Goal: Transaction & Acquisition: Obtain resource

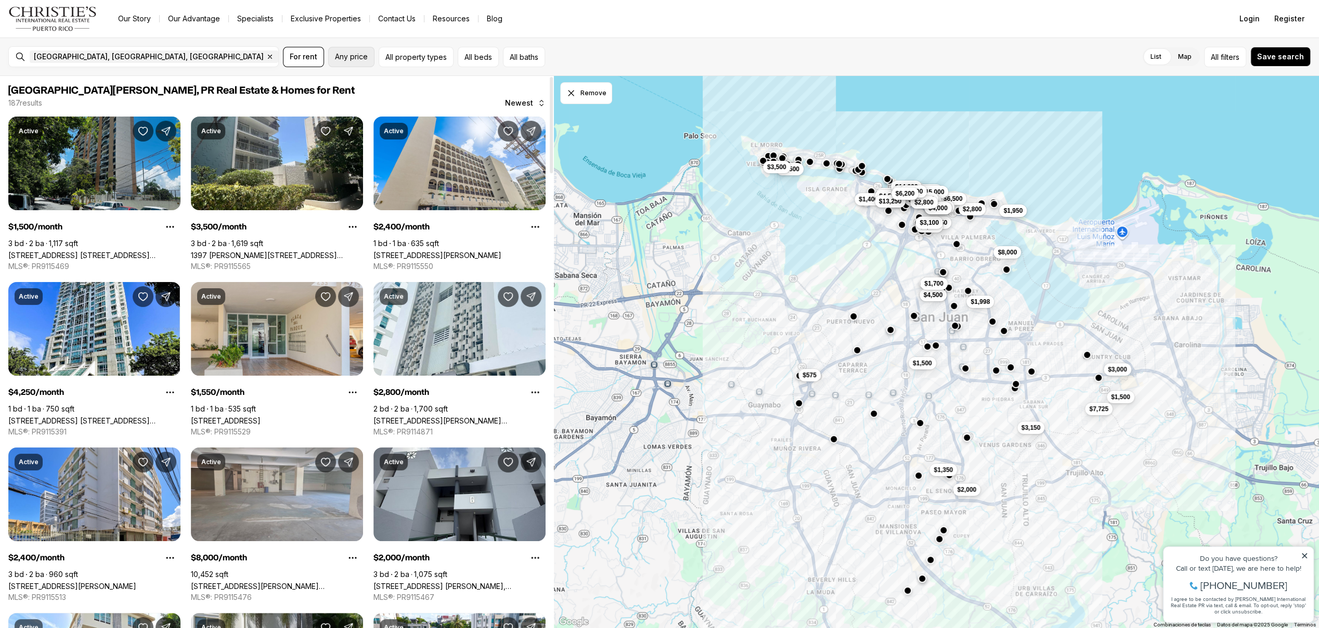
click at [350, 63] on button "Any price" at bounding box center [351, 57] width 46 height 20
click at [371, 86] on input "priceMin" at bounding box center [379, 91] width 89 height 25
type input "****"
click at [466, 89] on input "priceMax" at bounding box center [489, 91] width 89 height 25
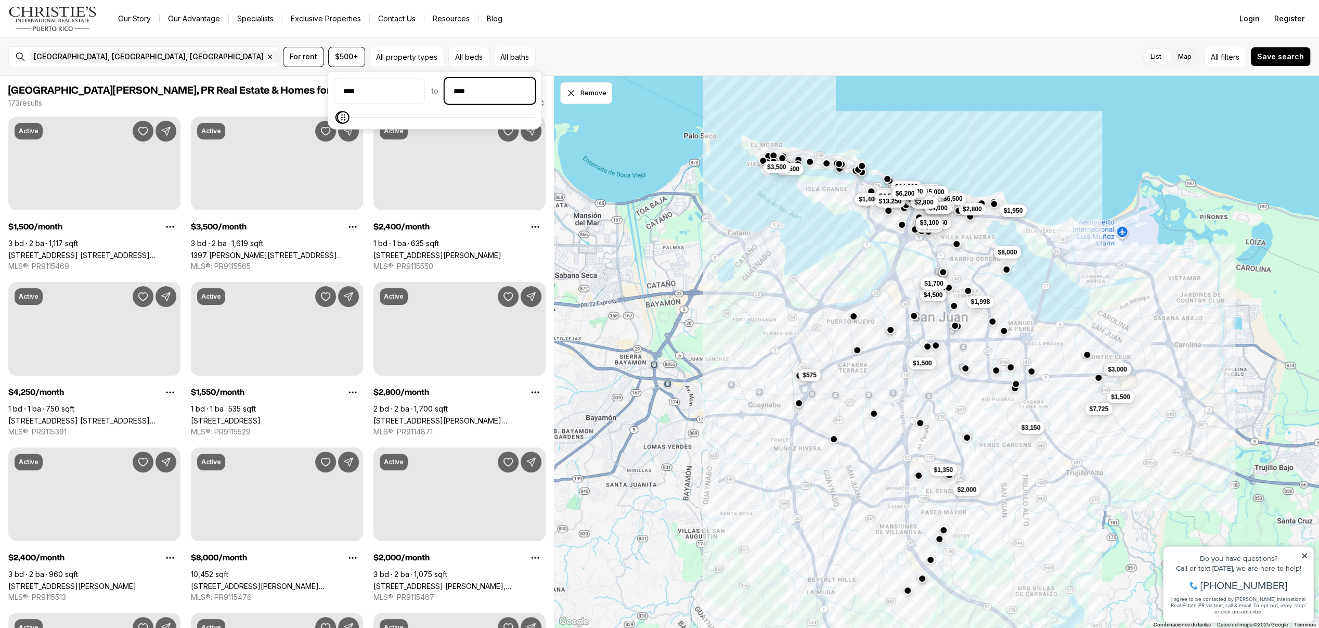
type input "******"
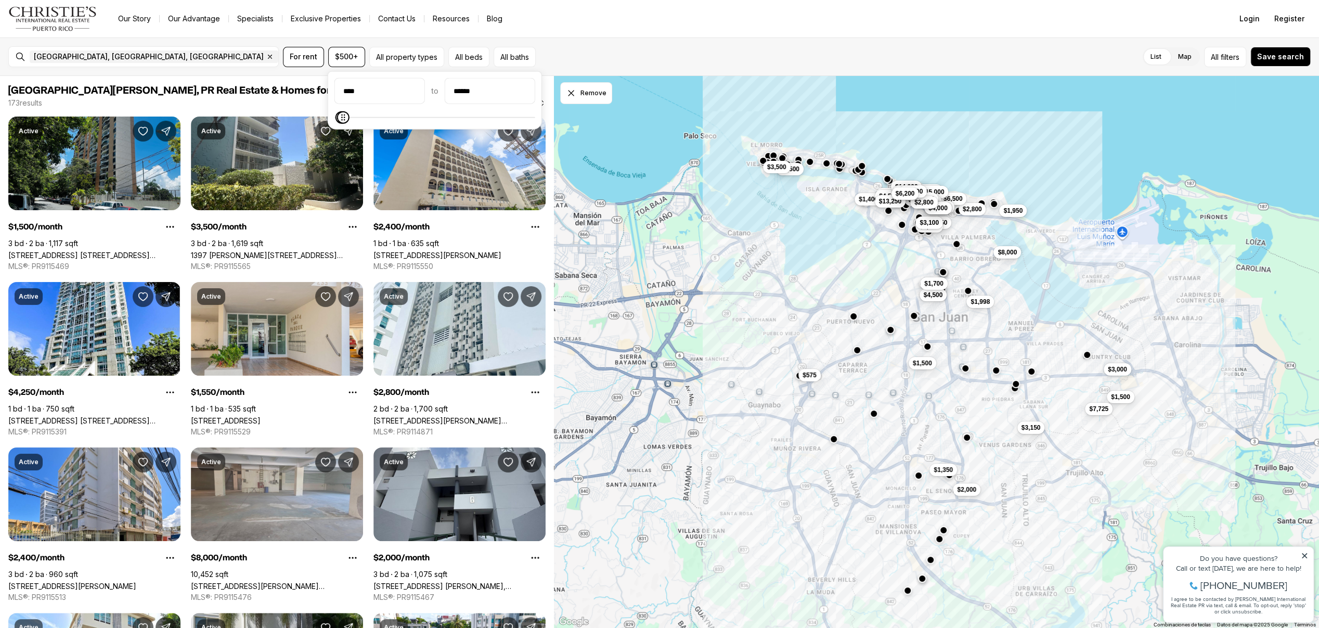
click at [634, 45] on div "[GEOGRAPHIC_DATA], [GEOGRAPHIC_DATA] Remove [GEOGRAPHIC_DATA], [GEOGRAPHIC_DATA…" at bounding box center [659, 56] width 1319 height 39
click at [342, 57] on span "$500+" at bounding box center [346, 57] width 23 height 8
click at [479, 87] on input "priceMax" at bounding box center [489, 91] width 89 height 25
type input "******"
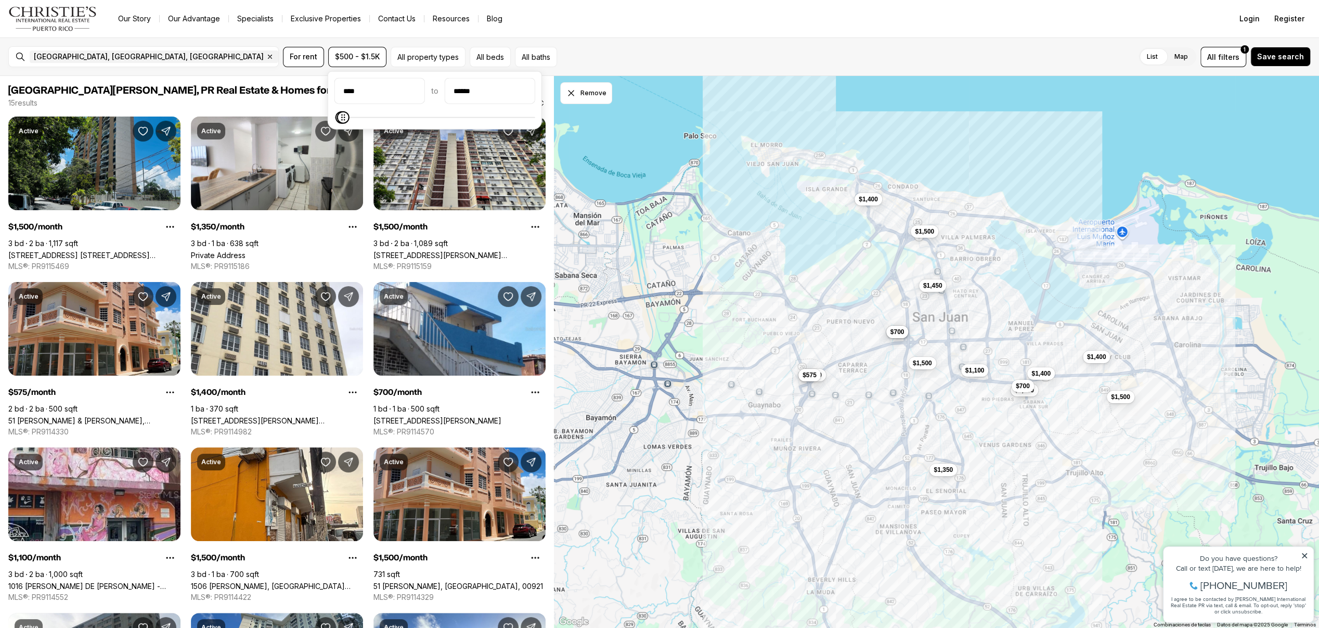
click at [665, 41] on div "[GEOGRAPHIC_DATA], [GEOGRAPHIC_DATA], [GEOGRAPHIC_DATA] Remove [GEOGRAPHIC_DATA…" at bounding box center [659, 56] width 1319 height 39
click at [497, 60] on button "All beds" at bounding box center [490, 57] width 41 height 20
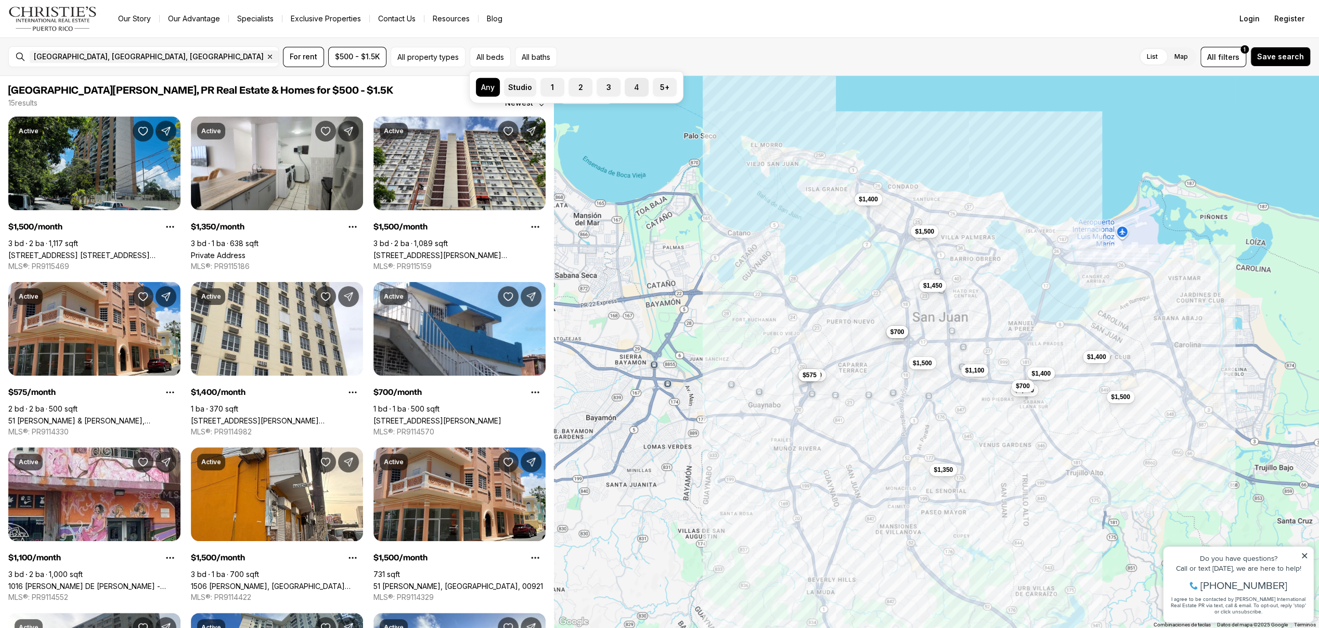
click at [626, 86] on button "4" at bounding box center [630, 83] width 10 height 10
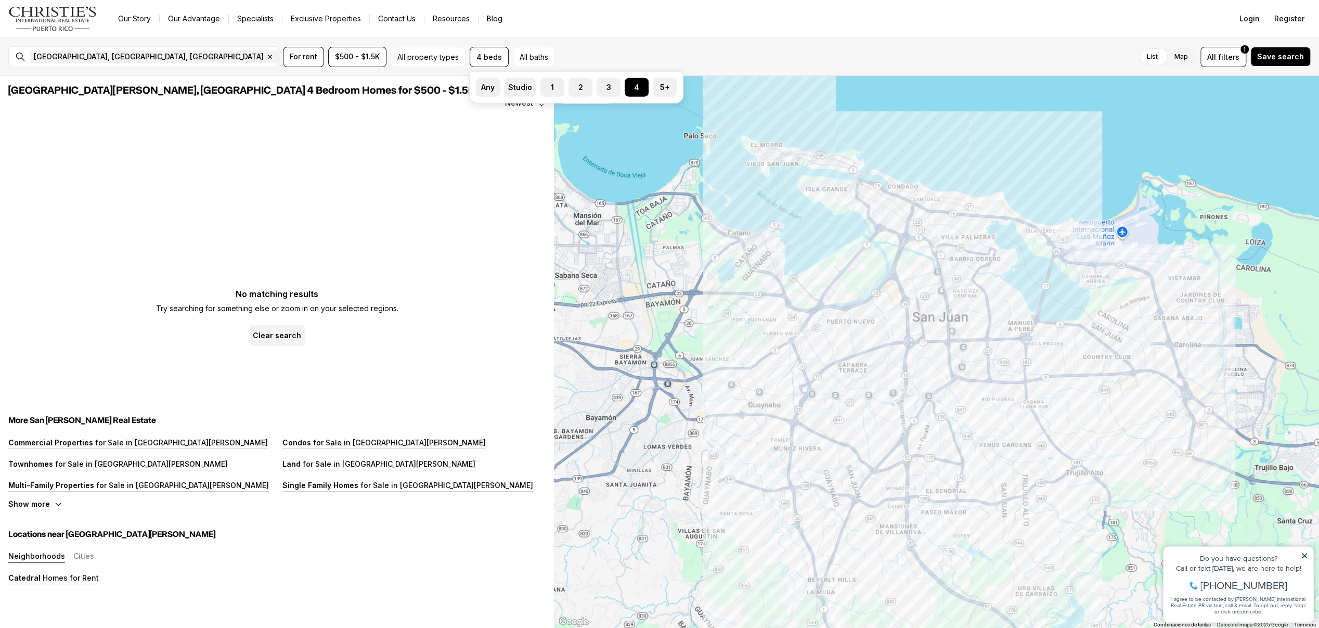
click at [608, 97] on div "Any Studio 1 2 3 4 5+" at bounding box center [576, 87] width 214 height 32
click at [610, 93] on label "3" at bounding box center [609, 87] width 24 height 19
click at [607, 88] on button "3" at bounding box center [602, 83] width 10 height 10
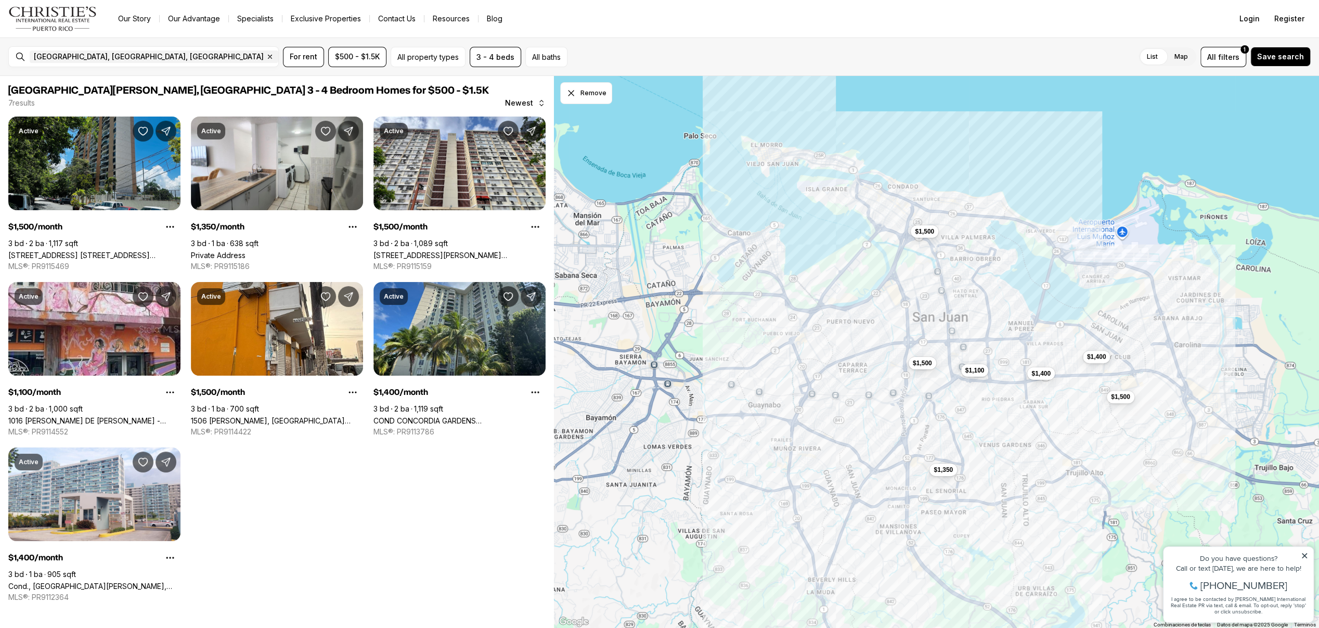
click at [663, 32] on nav "Go to: Homepage Our Story Our Advantage Specialists Exclusive Properties Contac…" at bounding box center [659, 18] width 1319 height 37
click at [426, 57] on button "All property types" at bounding box center [428, 57] width 75 height 20
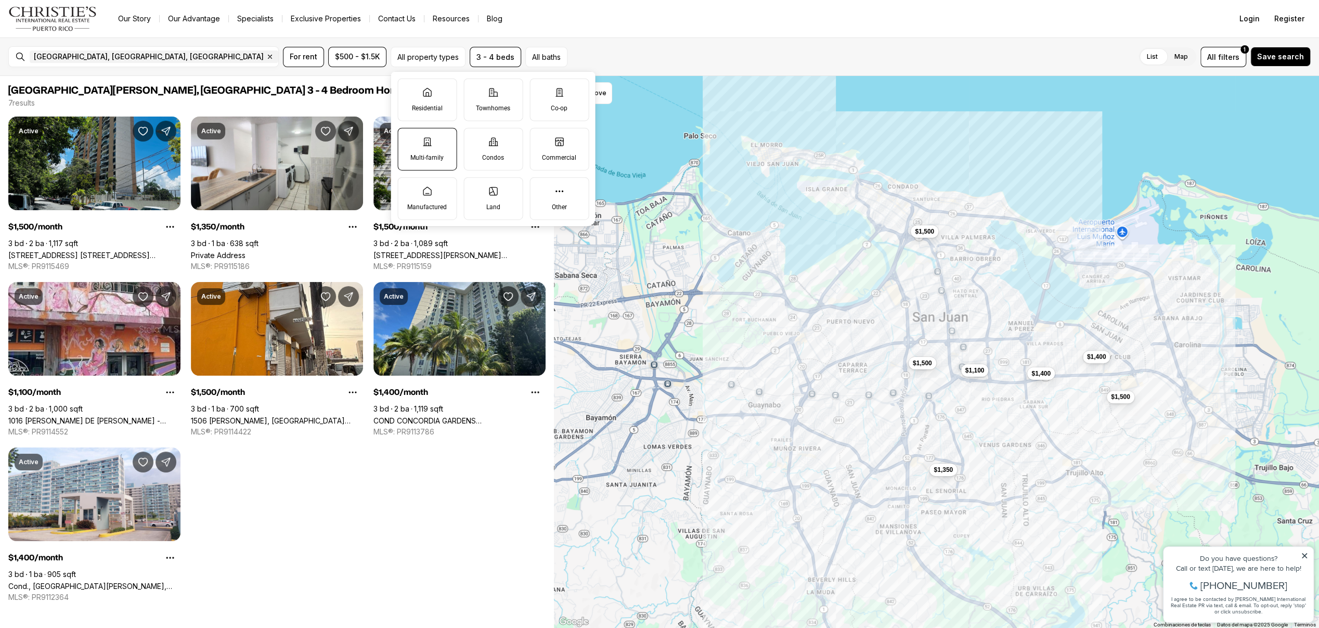
click at [446, 155] on label "Multi-family" at bounding box center [426, 148] width 59 height 43
click at [408, 138] on button "Multi-family" at bounding box center [403, 133] width 10 height 10
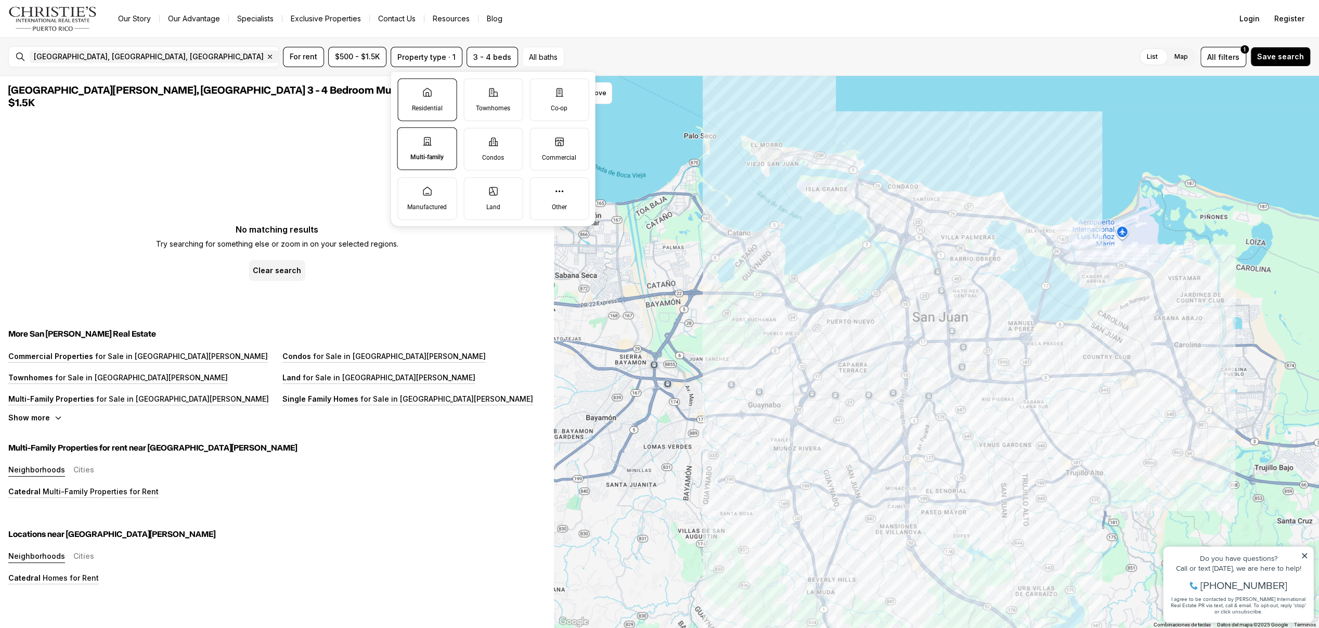
click at [425, 97] on label "Residential" at bounding box center [426, 99] width 59 height 43
click at [408, 89] on button "Residential" at bounding box center [403, 84] width 10 height 10
click at [426, 150] on label "Multi-family" at bounding box center [427, 148] width 60 height 43
click at [408, 138] on button "Multi-family" at bounding box center [402, 133] width 10 height 10
click at [440, 112] on label "Residential" at bounding box center [427, 99] width 60 height 43
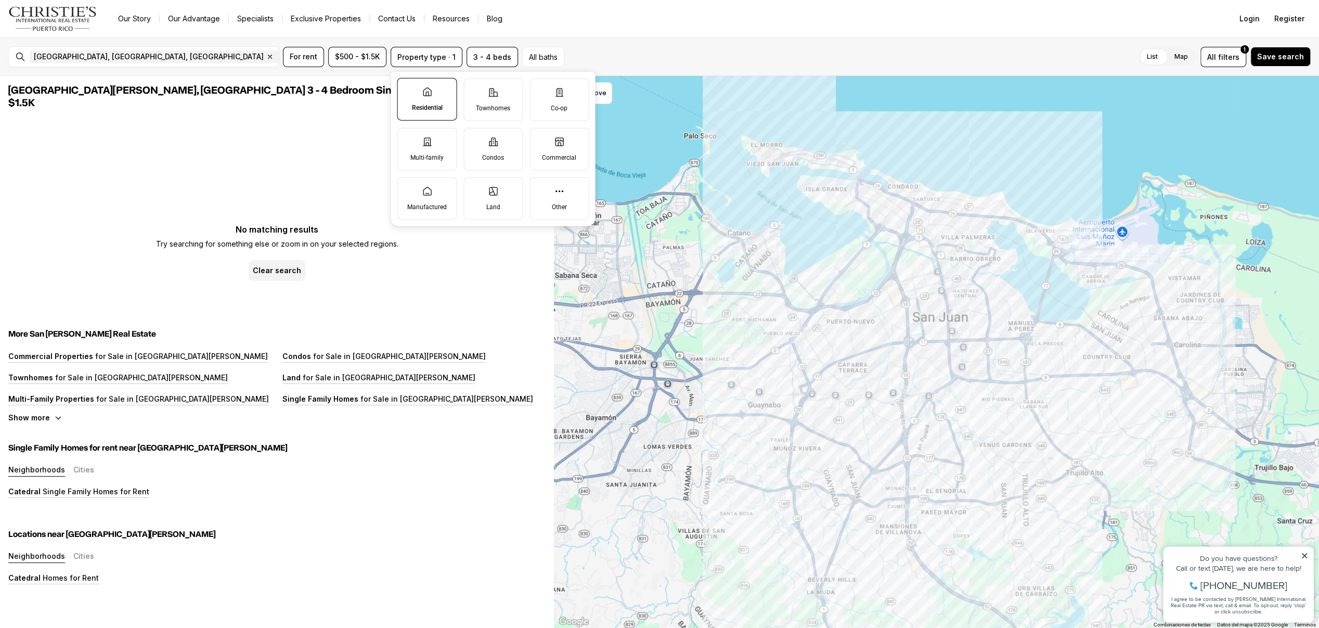
click at [408, 89] on button "Residential" at bounding box center [402, 84] width 10 height 10
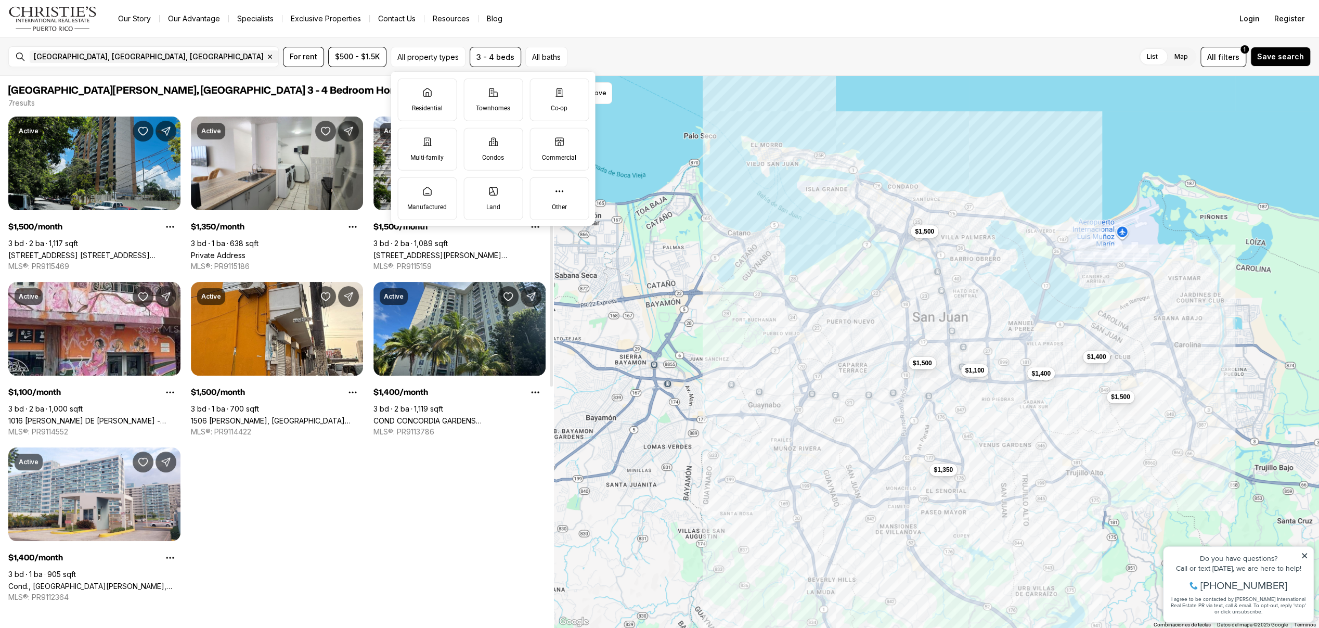
click at [346, 457] on div "Active $1,500/month 3 bd 2 ba 1,117 sqft [STREET_ADDRESS]. [GEOGRAPHIC_DATA] #3…" at bounding box center [276, 360] width 537 height 486
